Goal: Navigation & Orientation: Find specific page/section

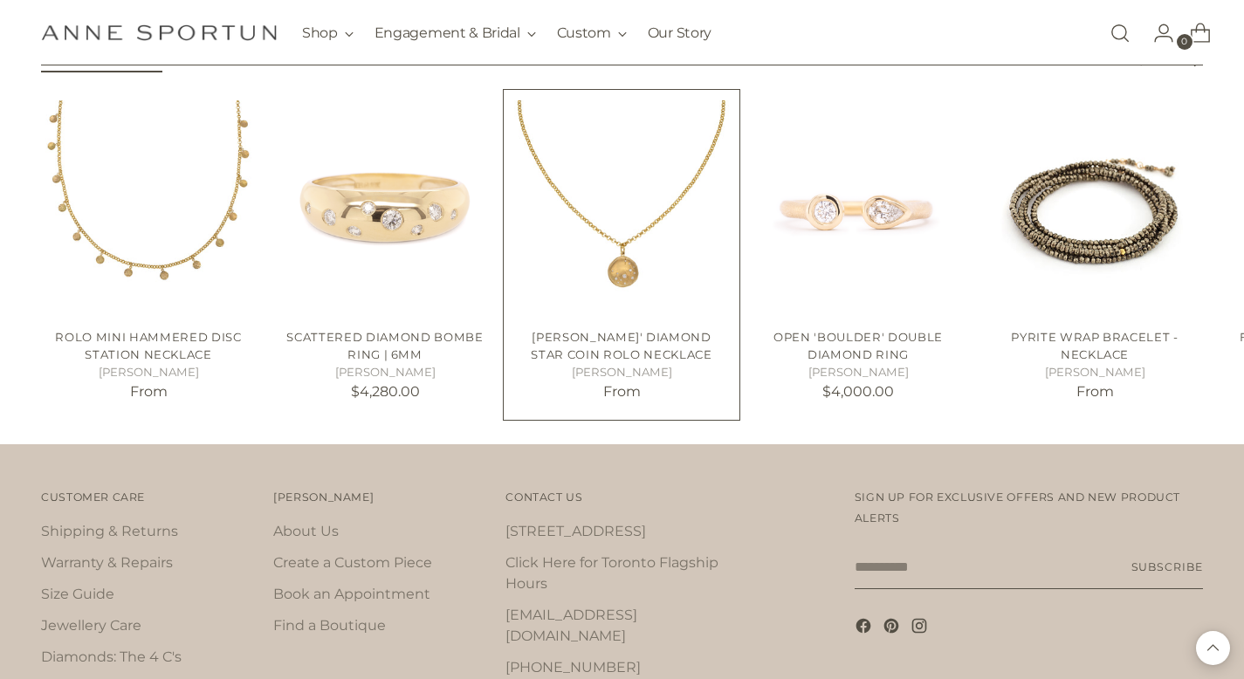
scroll to position [2967, 0]
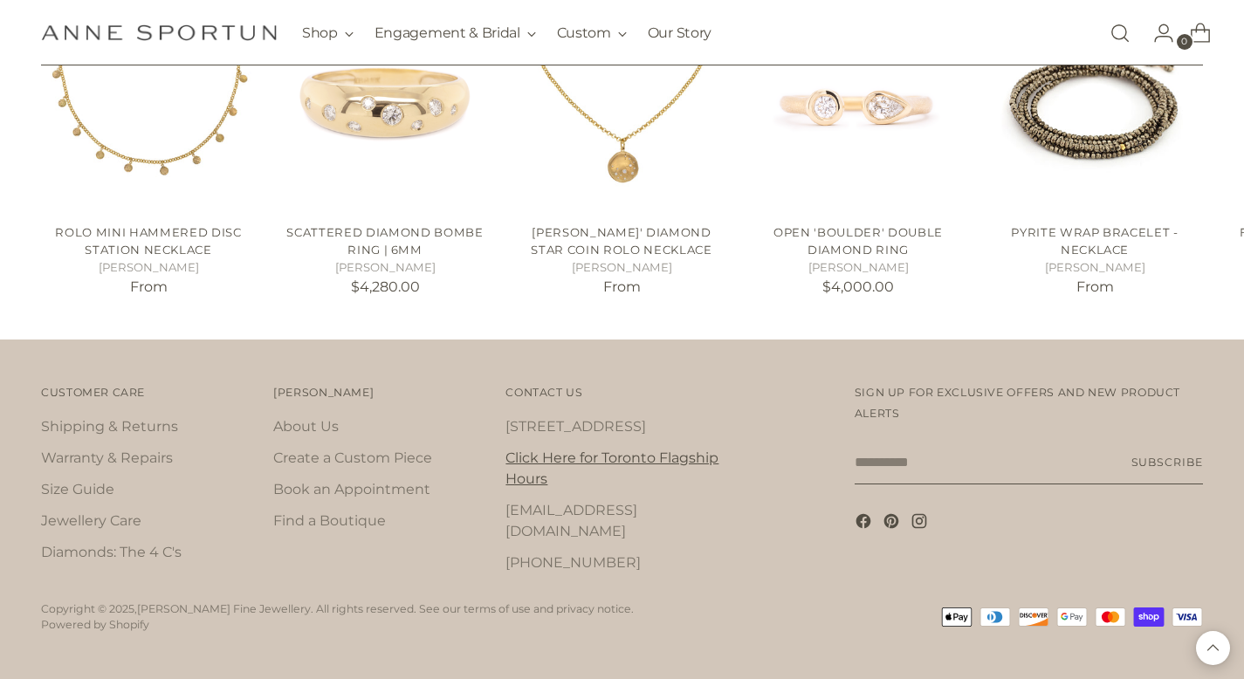
click at [582, 461] on link "Click Here for Toronto Flagship Hours" at bounding box center [611, 469] width 213 height 38
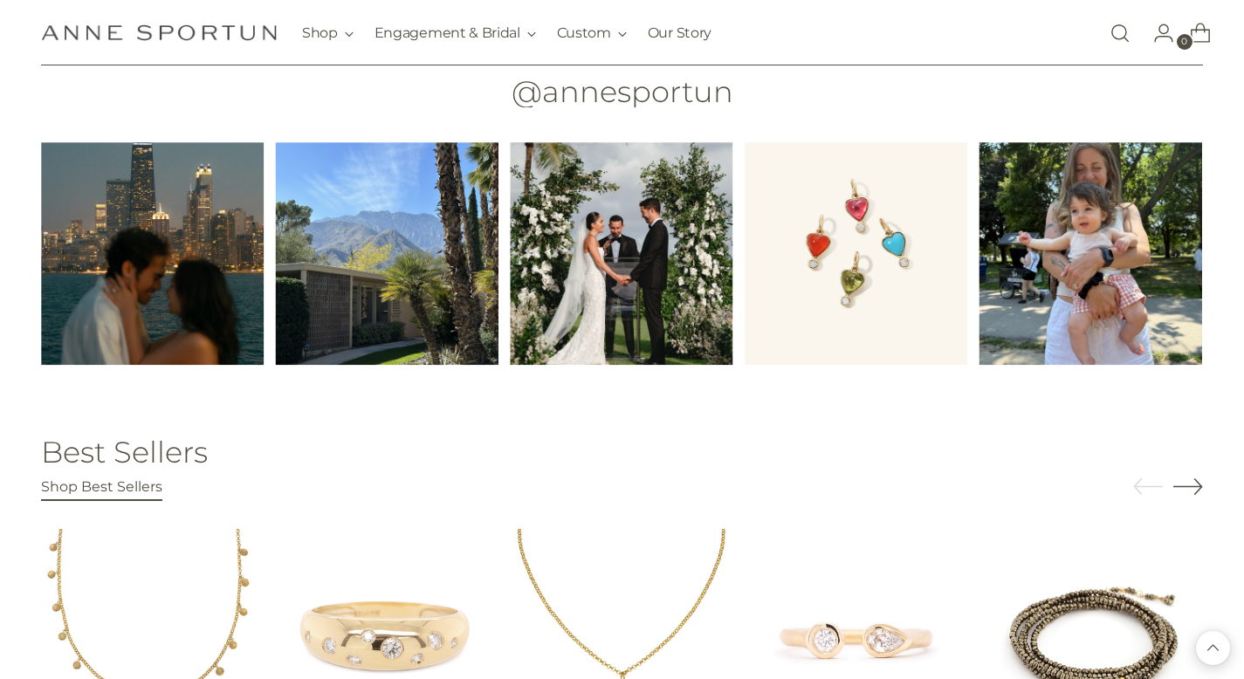
scroll to position [2967, 0]
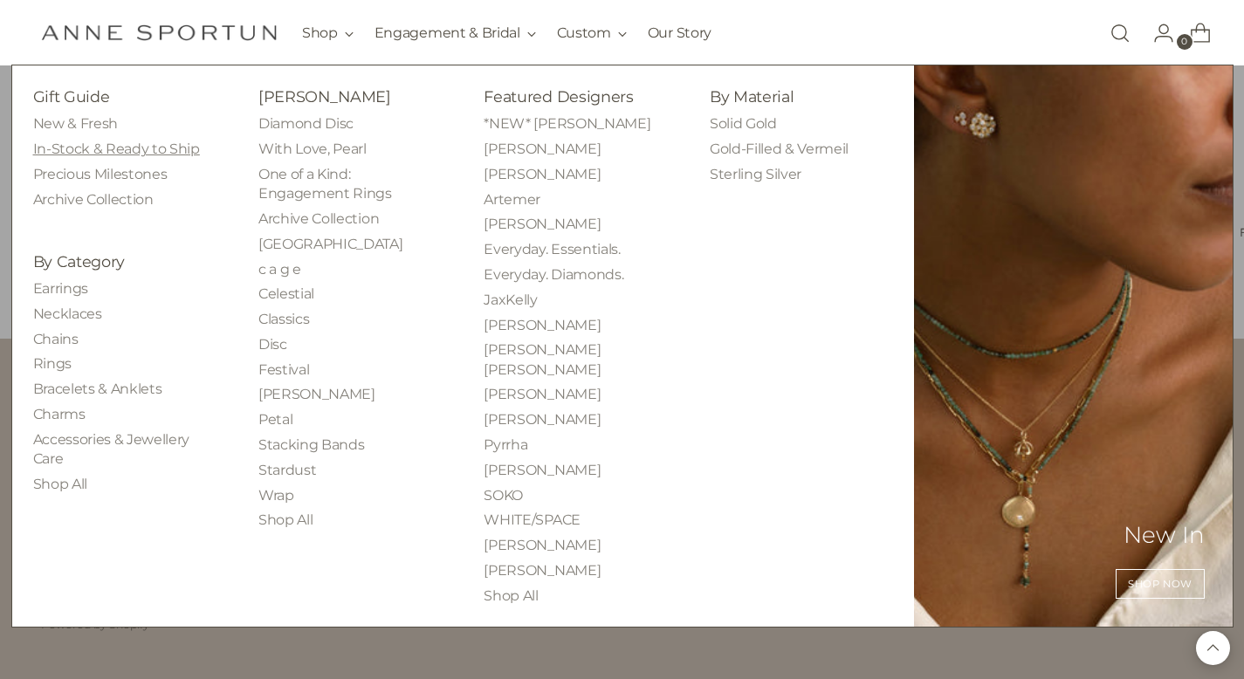
click at [84, 155] on link "In-Stock & Ready to Ship" at bounding box center [116, 149] width 167 height 17
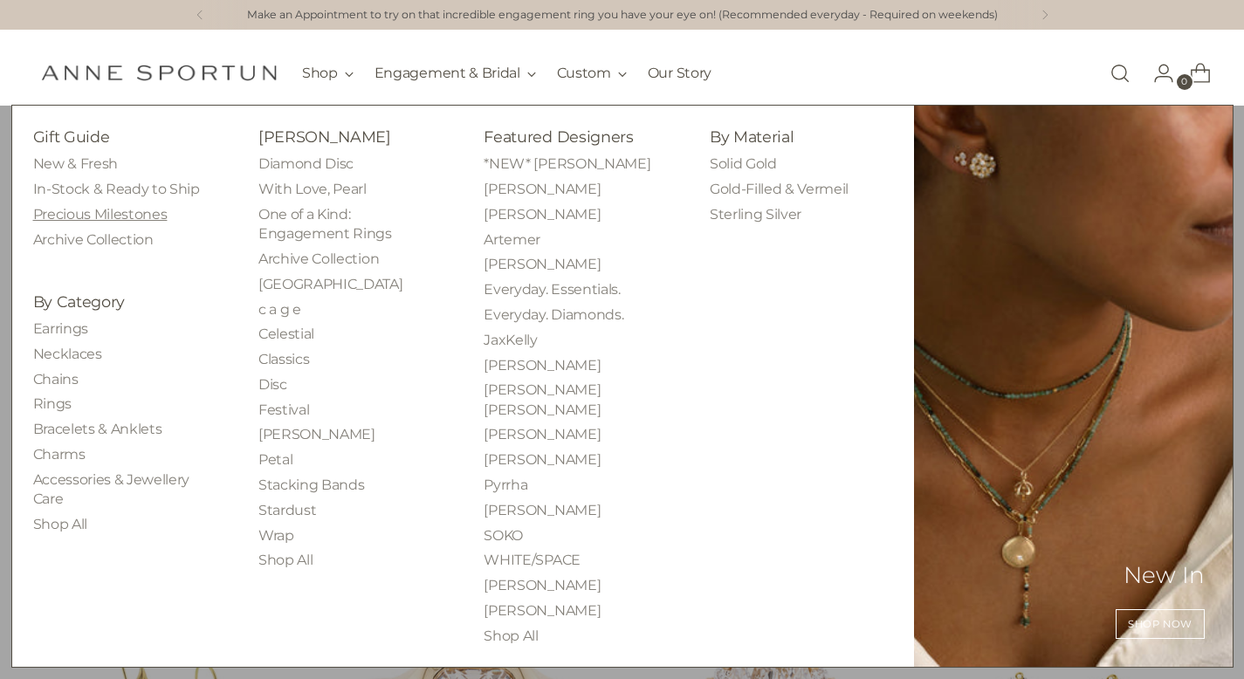
click at [68, 214] on link "Precious Milestones" at bounding box center [100, 214] width 134 height 17
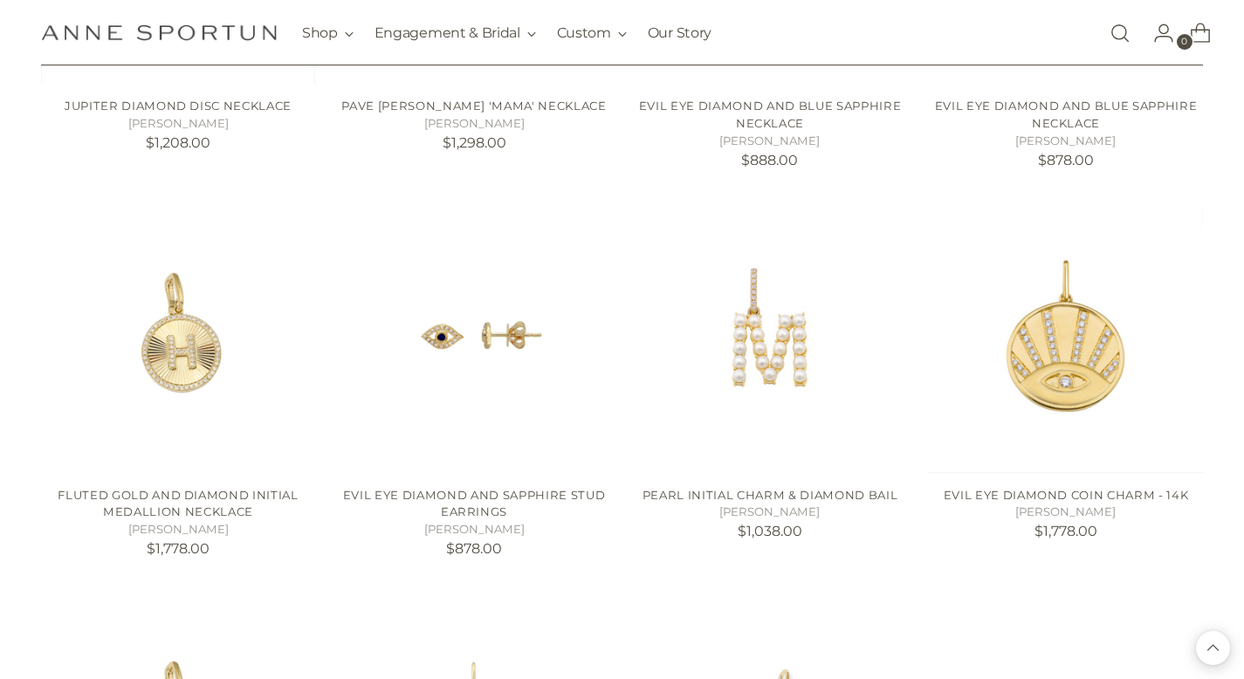
scroll to position [3342, 0]
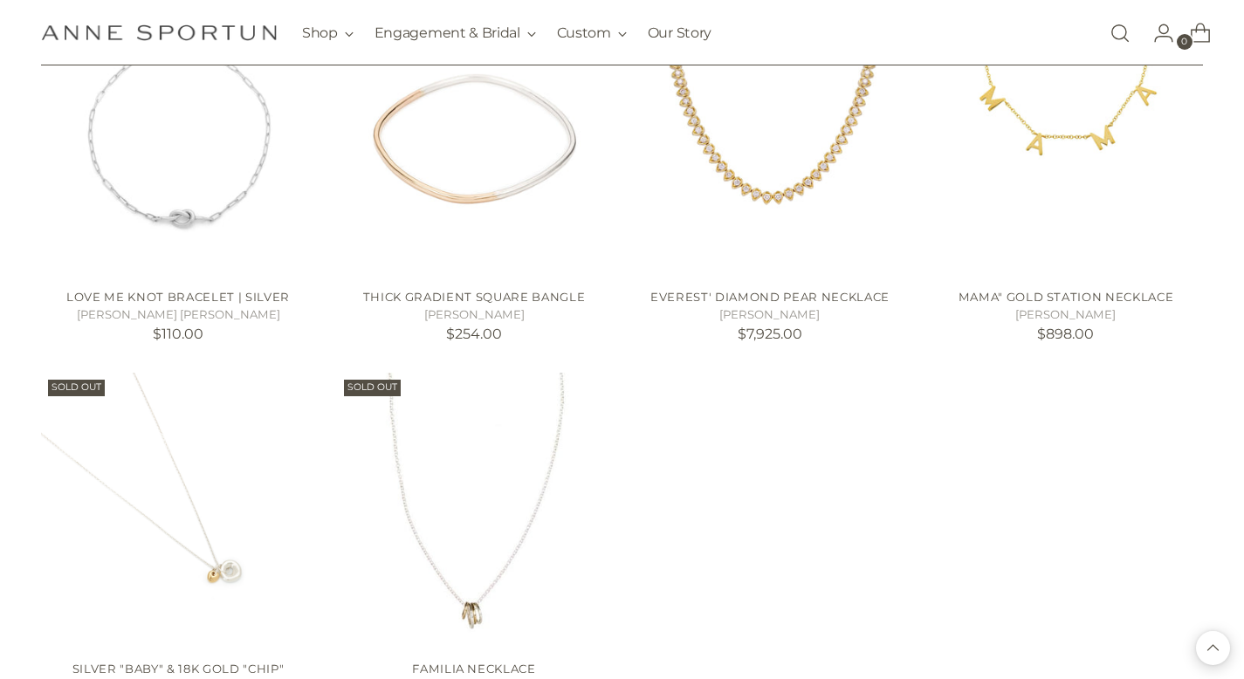
scroll to position [7778, 0]
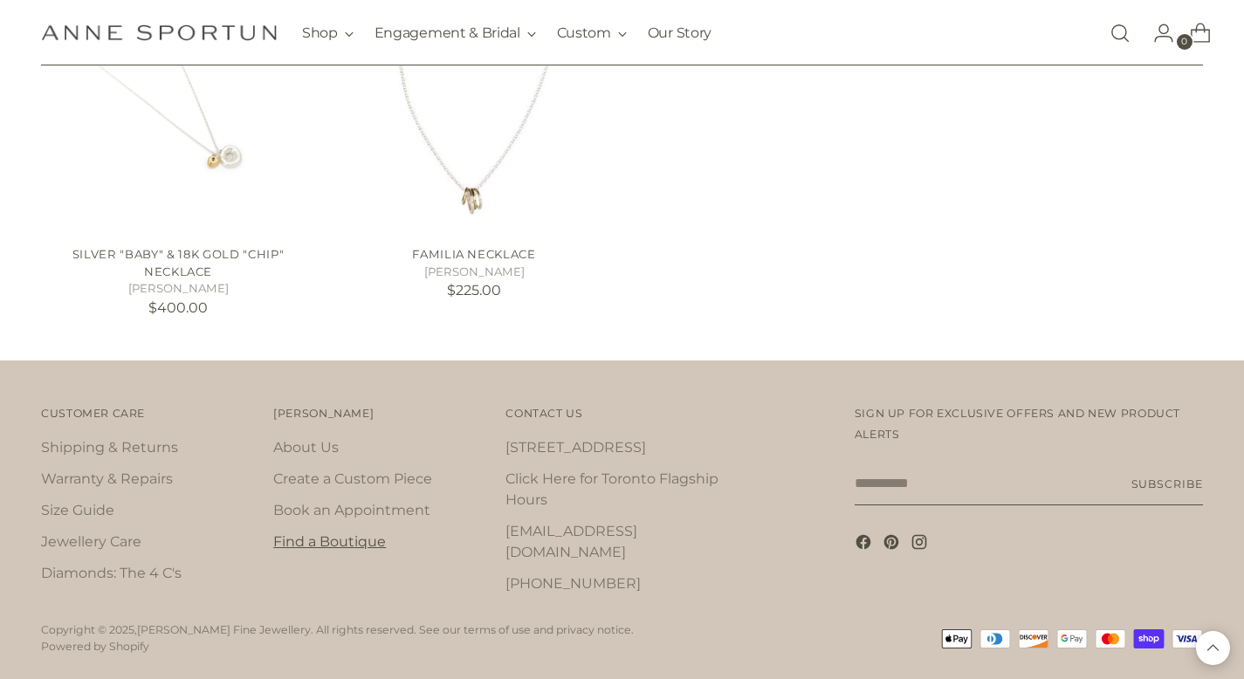
click at [344, 533] on link "Find a Boutique" at bounding box center [329, 541] width 113 height 17
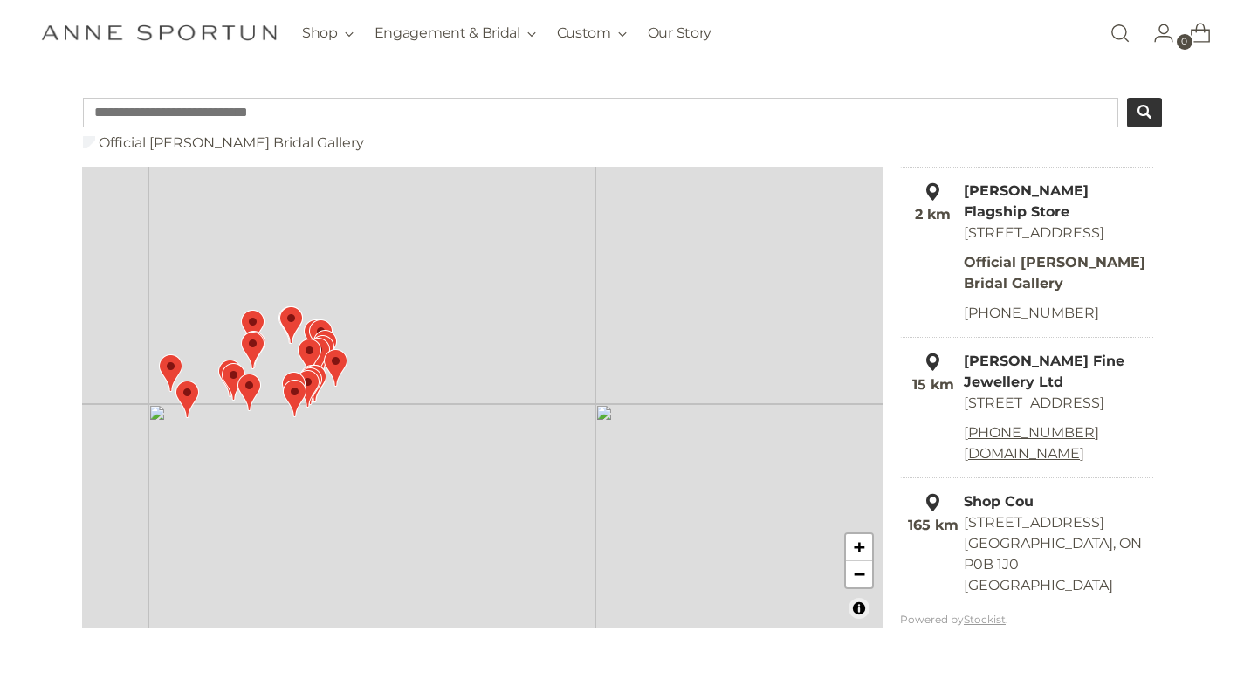
scroll to position [131, 0]
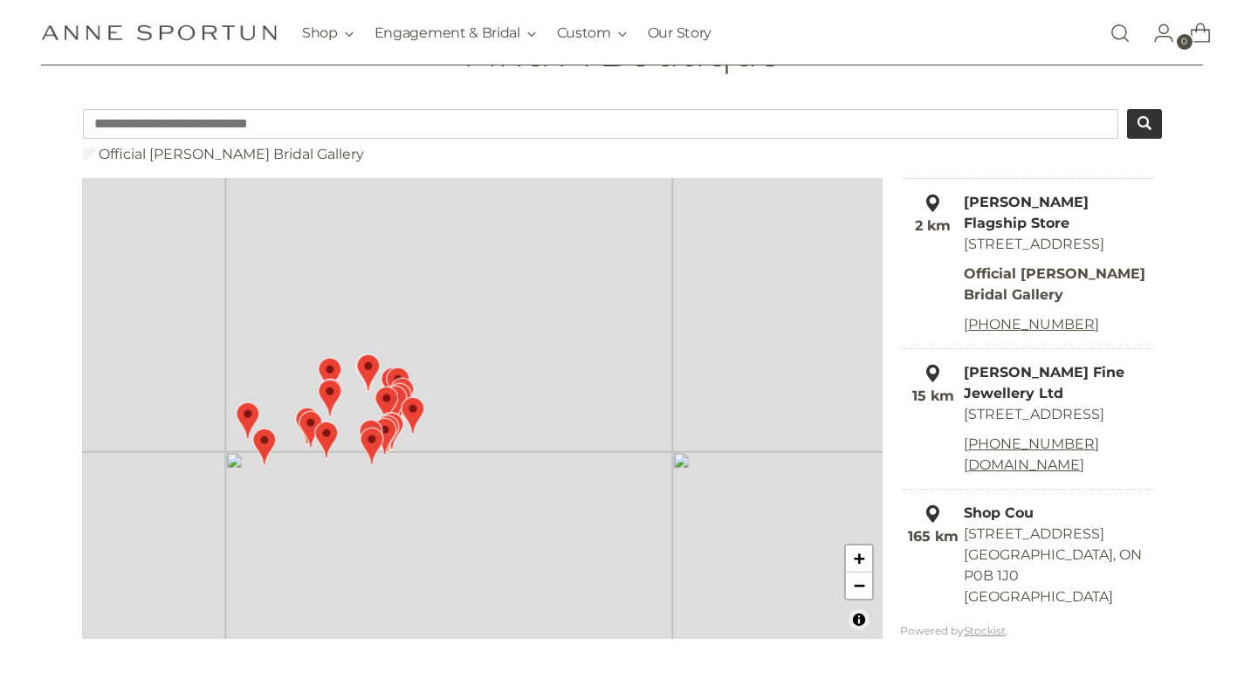
drag, startPoint x: 427, startPoint y: 424, endPoint x: 509, endPoint y: 409, distance: 83.5
click at [474, 420] on div "+ −" at bounding box center [482, 408] width 800 height 461
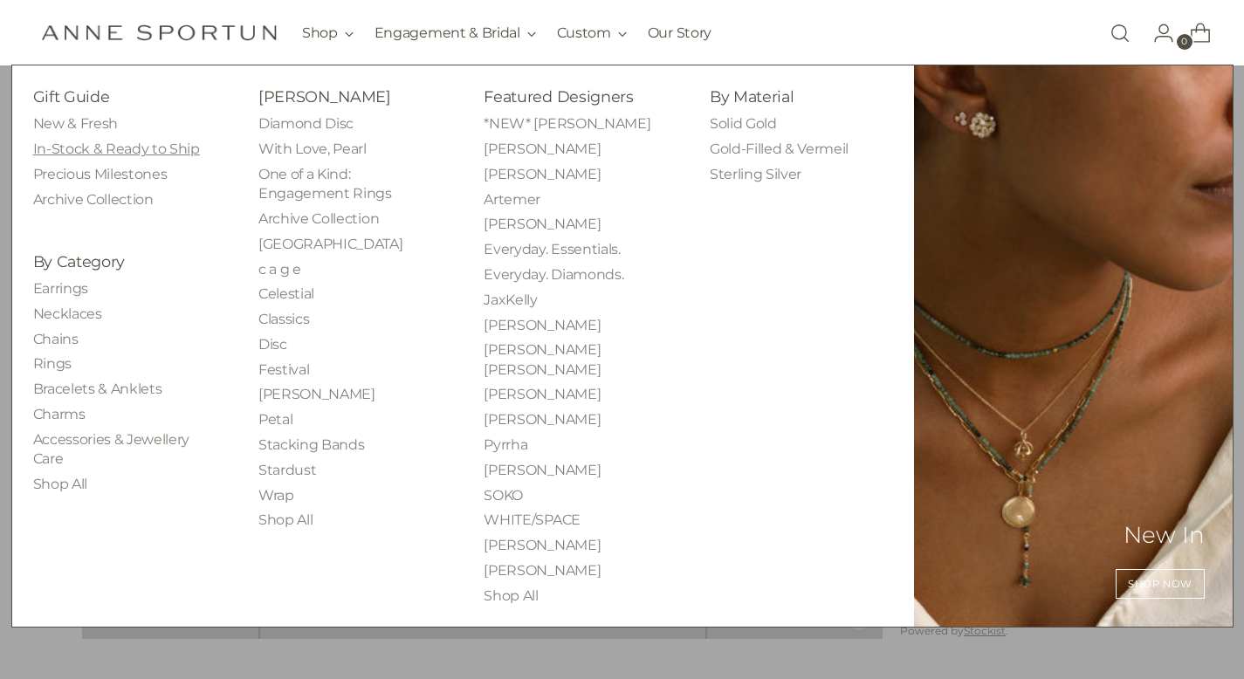
click at [133, 147] on link "In-Stock & Ready to Ship" at bounding box center [116, 149] width 167 height 17
